Goal: Information Seeking & Learning: Learn about a topic

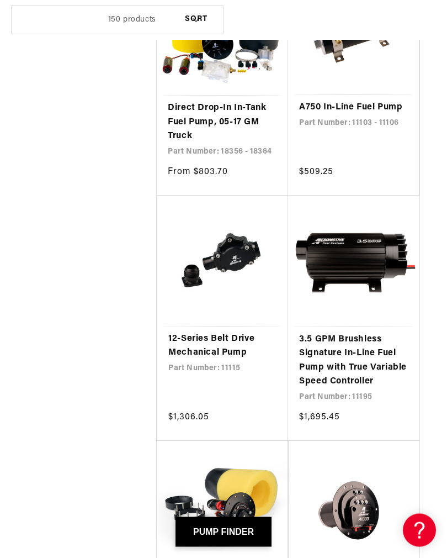
scroll to position [2196, 0]
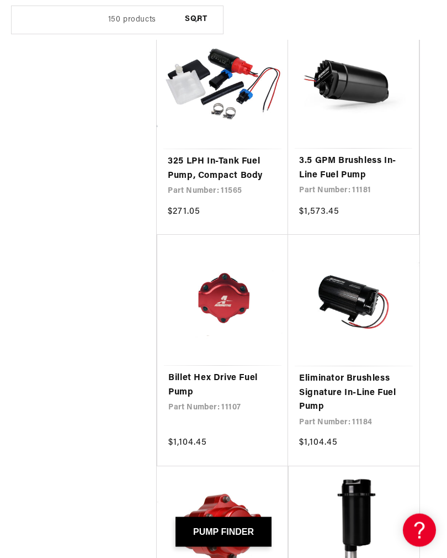
scroll to position [5023, 0]
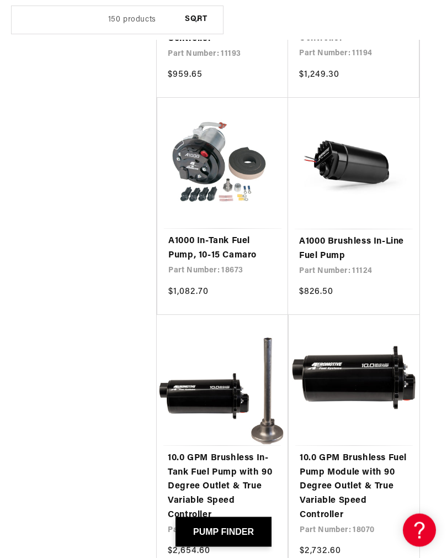
scroll to position [7351, 0]
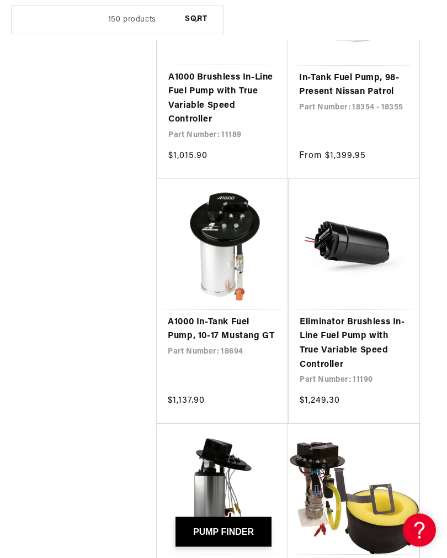
scroll to position [10454, 0]
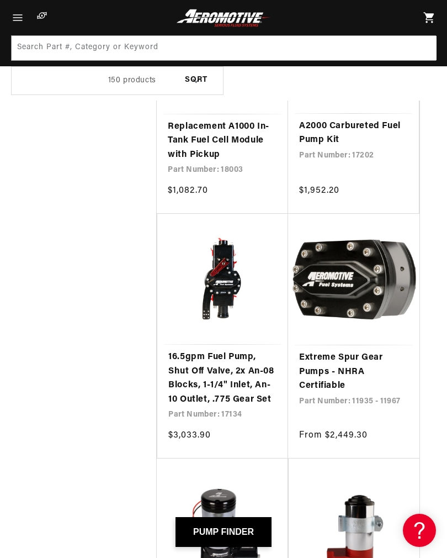
scroll to position [13816, 0]
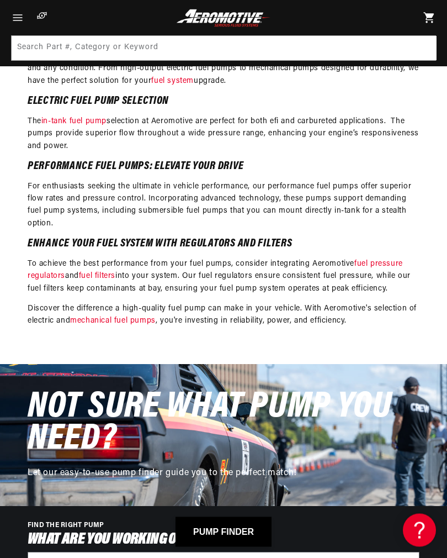
scroll to position [1543, 0]
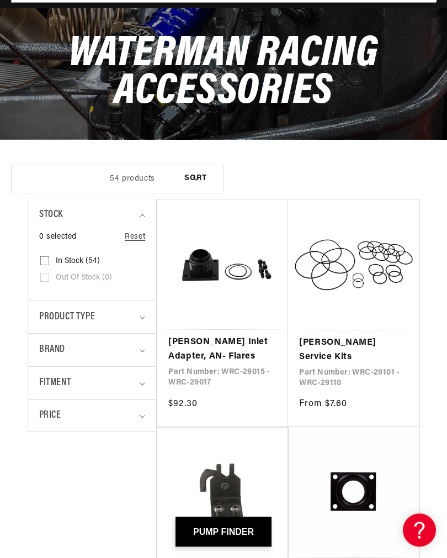
scroll to position [107, 0]
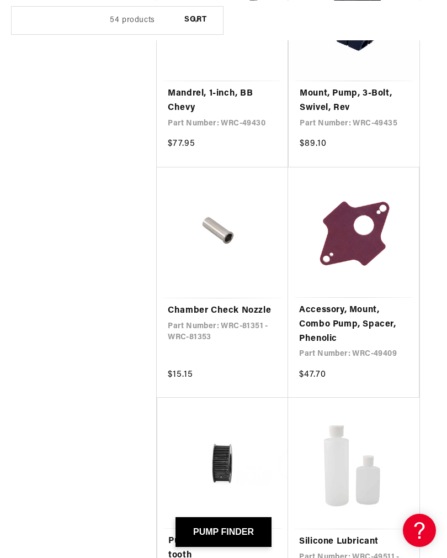
scroll to position [4588, 0]
